Goal: Obtain resource: Download file/media

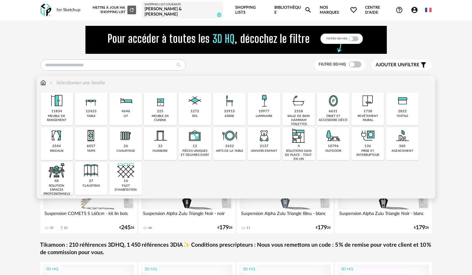
click at [95, 108] on img at bounding box center [91, 100] width 17 height 17
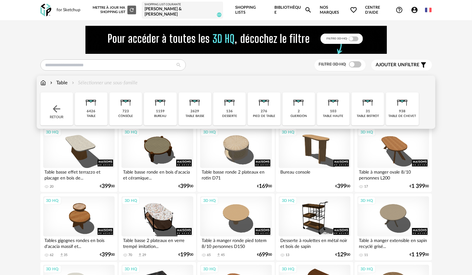
click at [88, 110] on div "6426" at bounding box center [91, 111] width 9 height 5
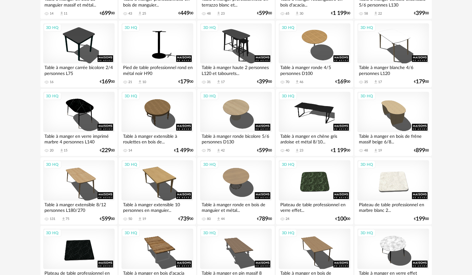
scroll to position [311, 0]
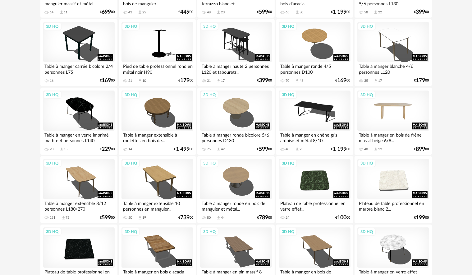
click at [398, 112] on div "3D HQ" at bounding box center [392, 110] width 71 height 40
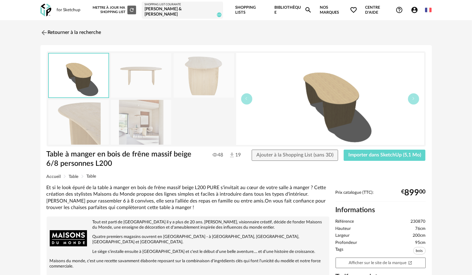
click at [146, 121] on img at bounding box center [141, 122] width 60 height 44
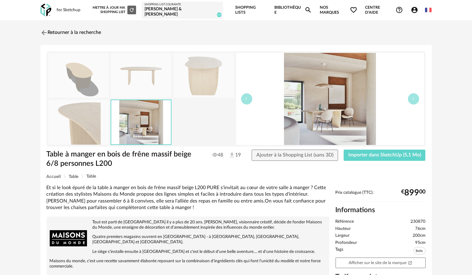
click at [138, 80] on img at bounding box center [141, 75] width 60 height 44
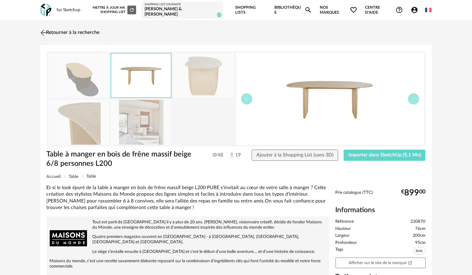
click at [43, 32] on img at bounding box center [43, 32] width 9 height 9
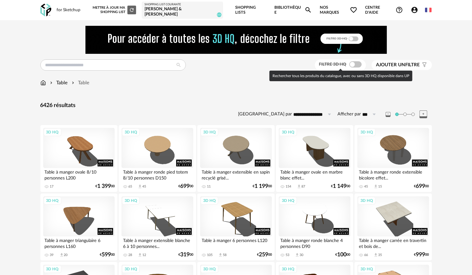
click at [356, 65] on span at bounding box center [355, 64] width 12 height 6
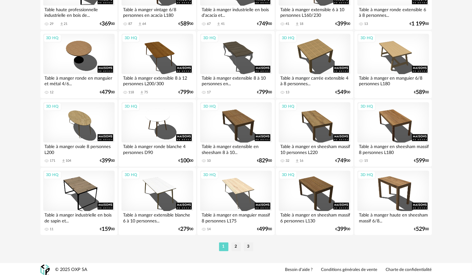
scroll to position [1259, 0]
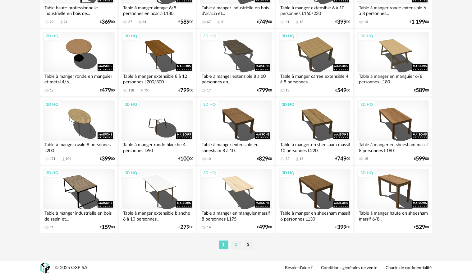
click at [232, 244] on li "2" at bounding box center [235, 244] width 9 height 9
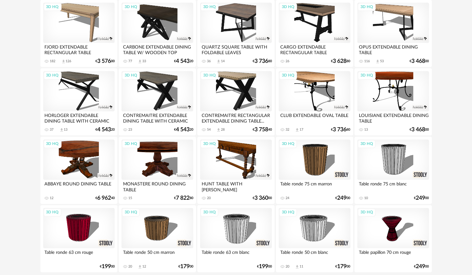
scroll to position [1259, 0]
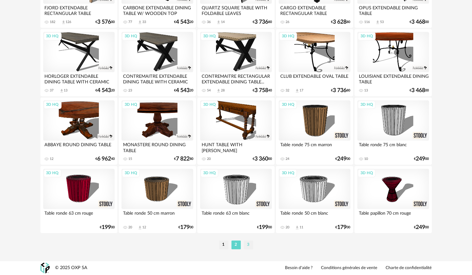
click at [245, 247] on li "3" at bounding box center [248, 244] width 9 height 9
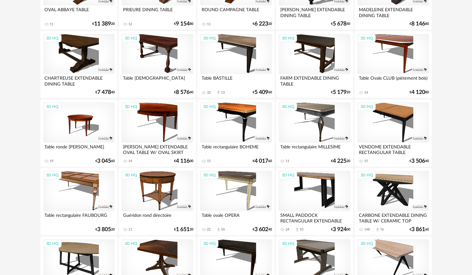
scroll to position [370, 0]
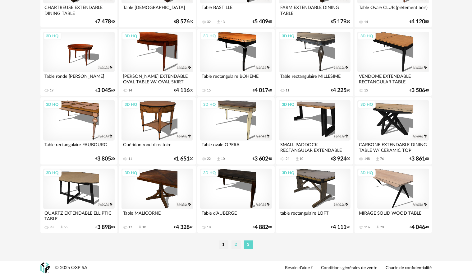
click at [235, 243] on li "2" at bounding box center [235, 244] width 9 height 9
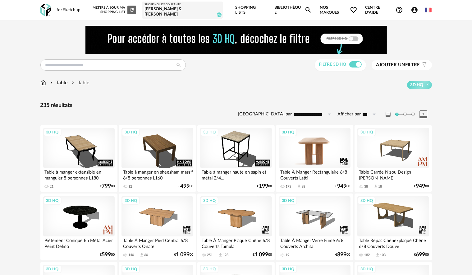
click at [328, 159] on div "3D HQ" at bounding box center [314, 148] width 71 height 40
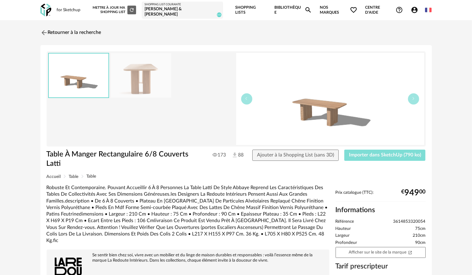
click at [367, 157] on span "Importer dans SketchUp (790 ko)" at bounding box center [385, 154] width 72 height 5
click at [45, 31] on img at bounding box center [43, 32] width 9 height 9
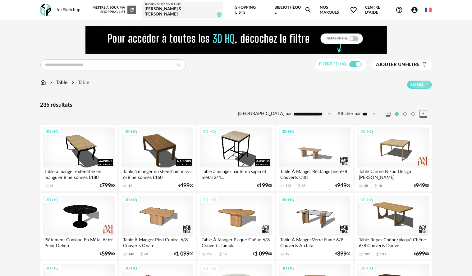
click at [43, 81] on img at bounding box center [43, 82] width 6 height 7
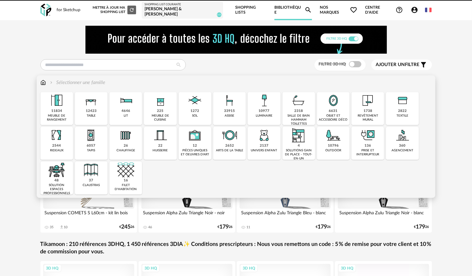
click at [51, 104] on img at bounding box center [56, 100] width 17 height 17
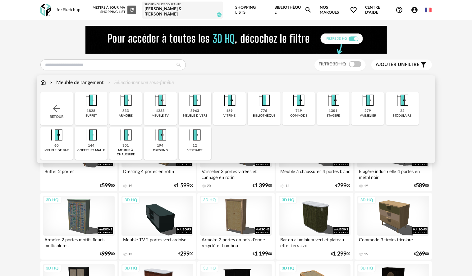
click at [99, 106] on img at bounding box center [91, 100] width 17 height 17
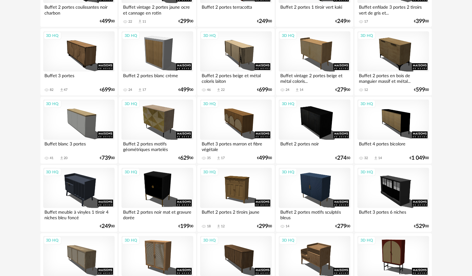
scroll to position [373, 0]
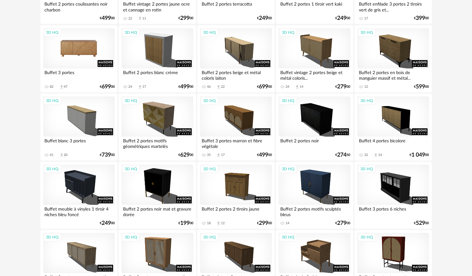
click at [80, 48] on div "3D HQ" at bounding box center [78, 48] width 71 height 40
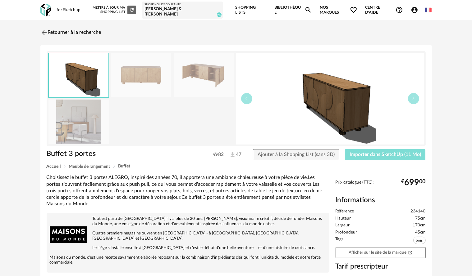
click at [375, 155] on span "Importer dans SketchUp (11 Mo)" at bounding box center [384, 154] width 71 height 5
click at [40, 35] on img at bounding box center [43, 32] width 9 height 9
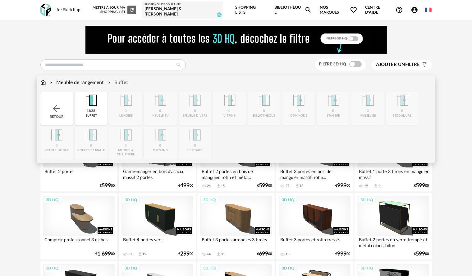
click at [43, 82] on img at bounding box center [43, 82] width 6 height 7
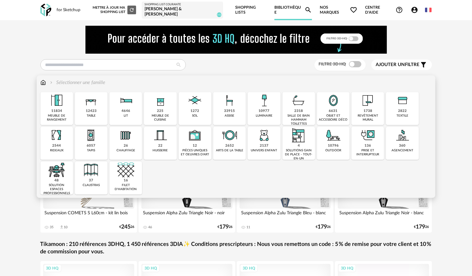
click at [57, 112] on div "11834" at bounding box center [56, 111] width 11 height 5
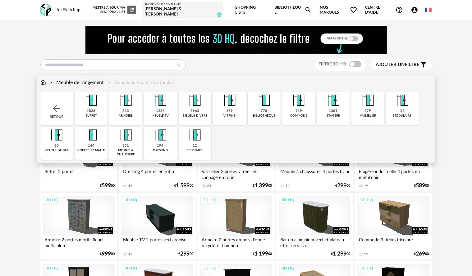
click at [325, 111] on div "1301 étagère" at bounding box center [333, 108] width 33 height 33
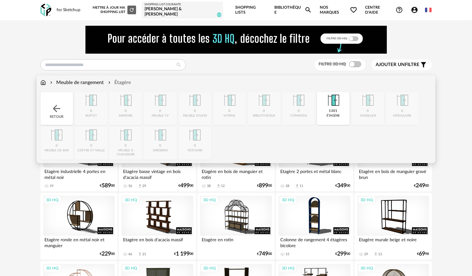
scroll to position [31, 0]
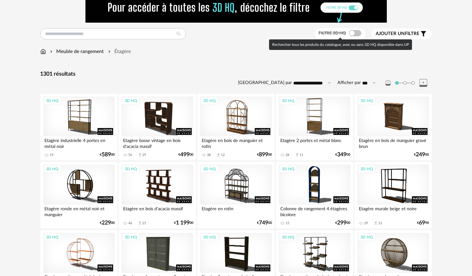
click at [356, 32] on span at bounding box center [355, 33] width 12 height 6
